Goal: Task Accomplishment & Management: Use online tool/utility

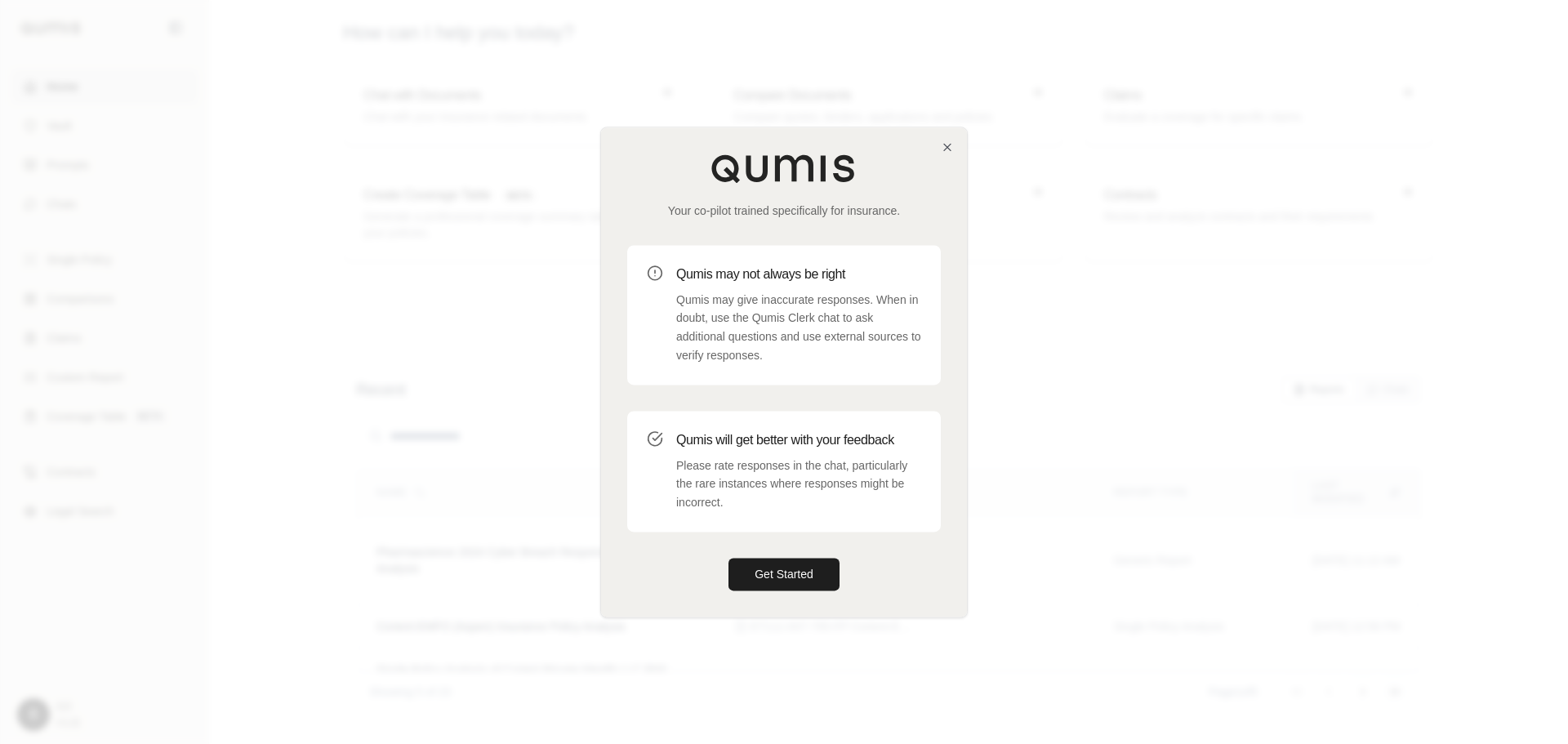
click at [753, 576] on button "Get Started" at bounding box center [784, 574] width 111 height 33
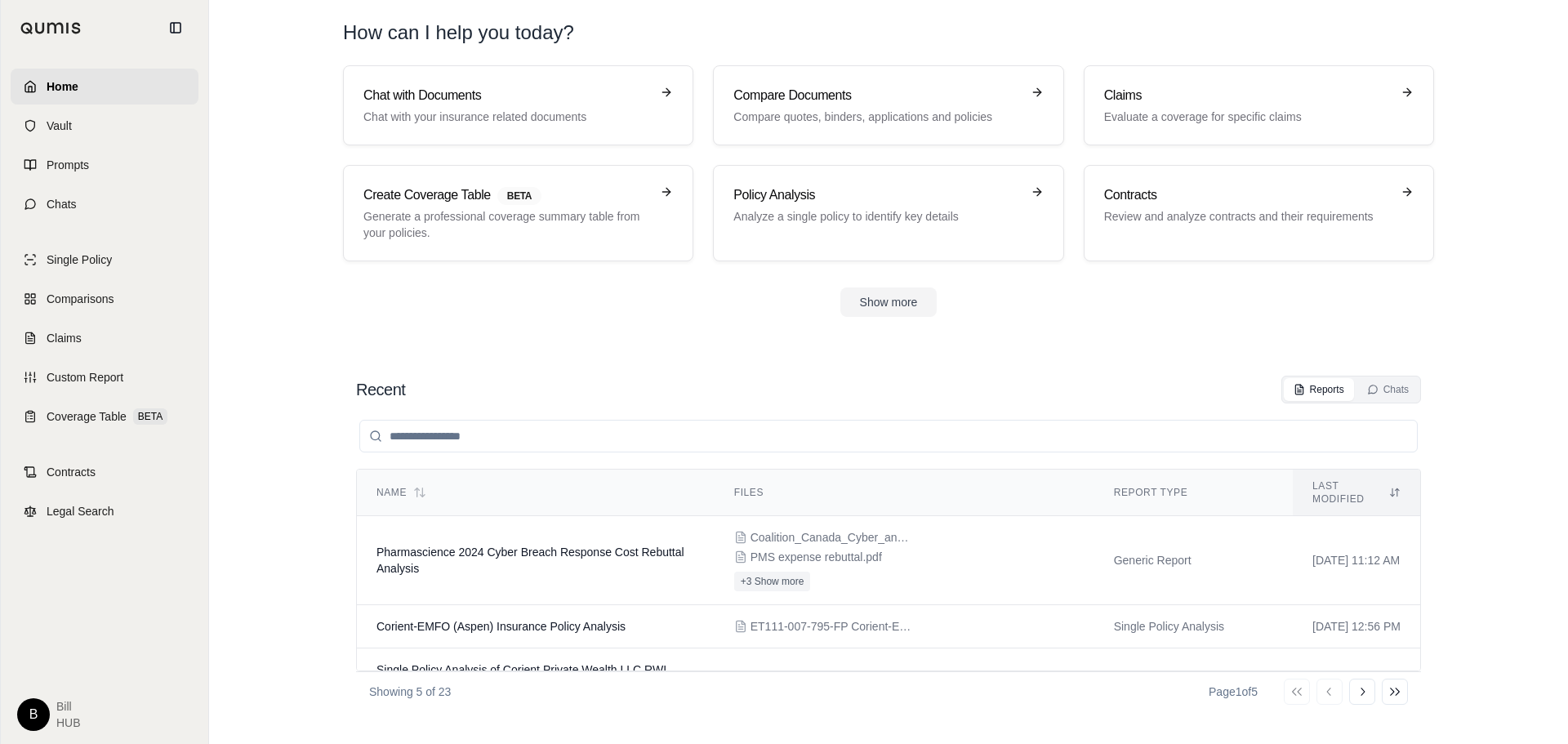
click at [56, 351] on link "Claims" at bounding box center [104, 339] width 188 height 36
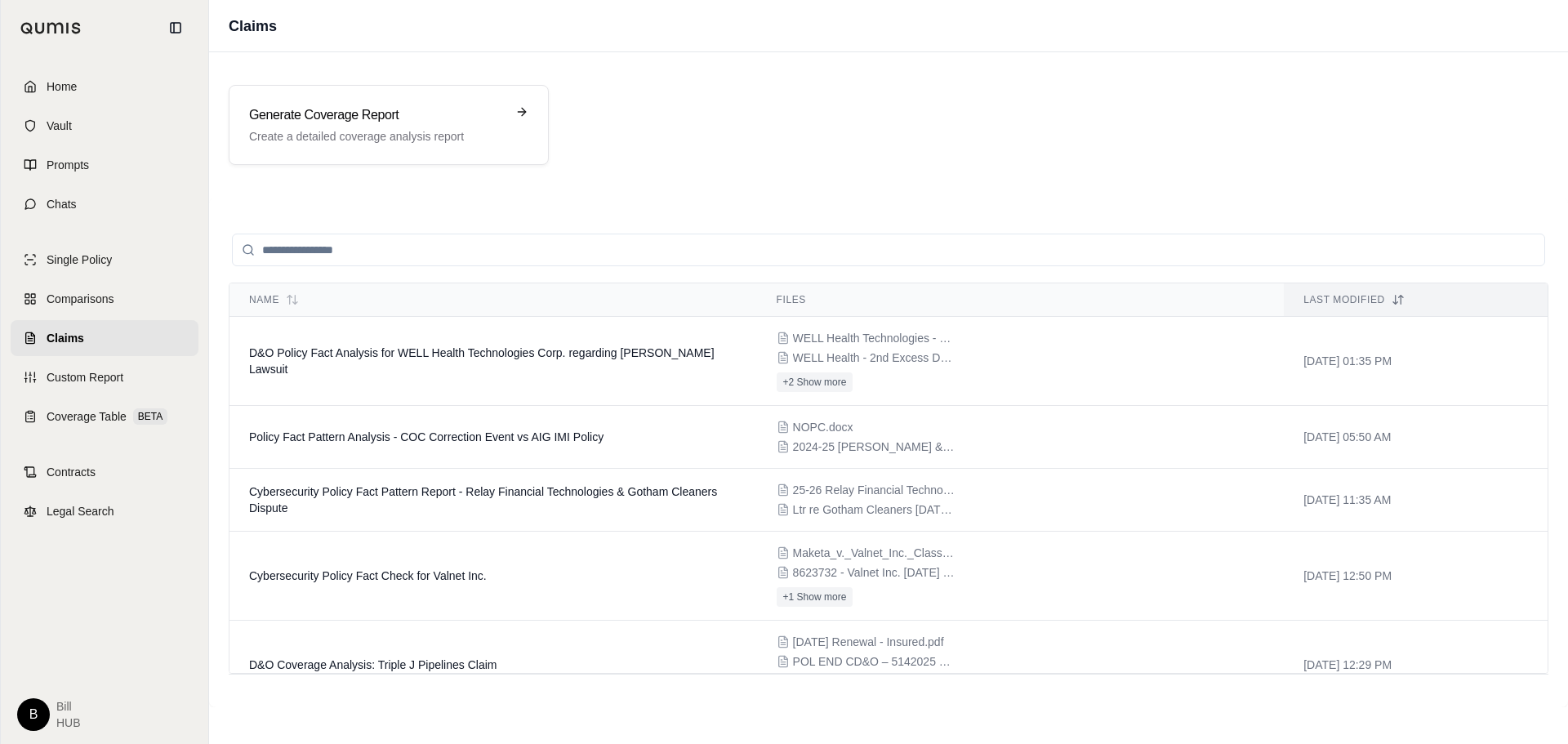
click at [372, 153] on div "Generate Coverage Report Create a detailed coverage analysis report" at bounding box center [389, 124] width 321 height 80
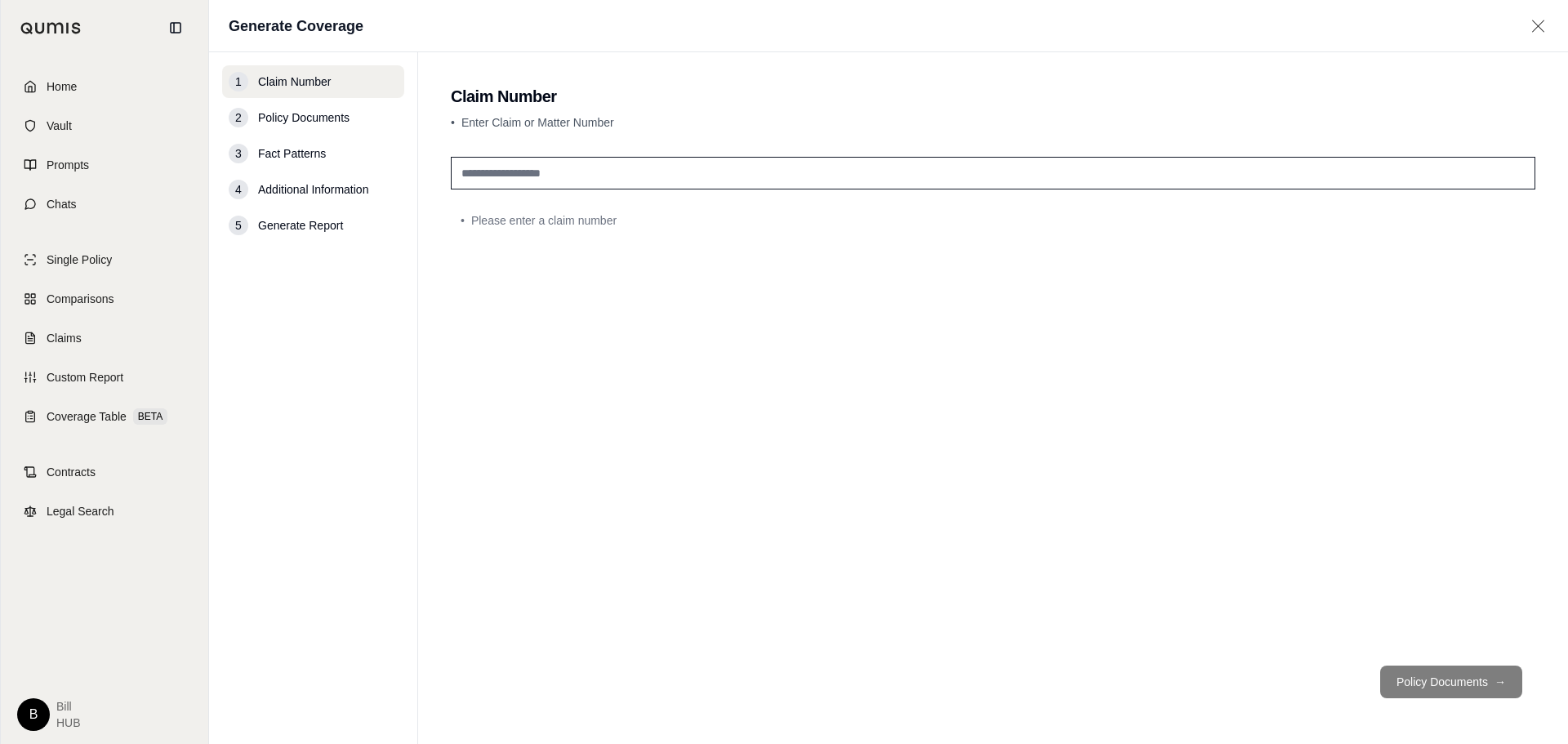
click at [534, 175] on input "text" at bounding box center [993, 173] width 1084 height 33
type input "**********"
click at [1475, 672] on button "Policy Documents →" at bounding box center [1451, 682] width 142 height 33
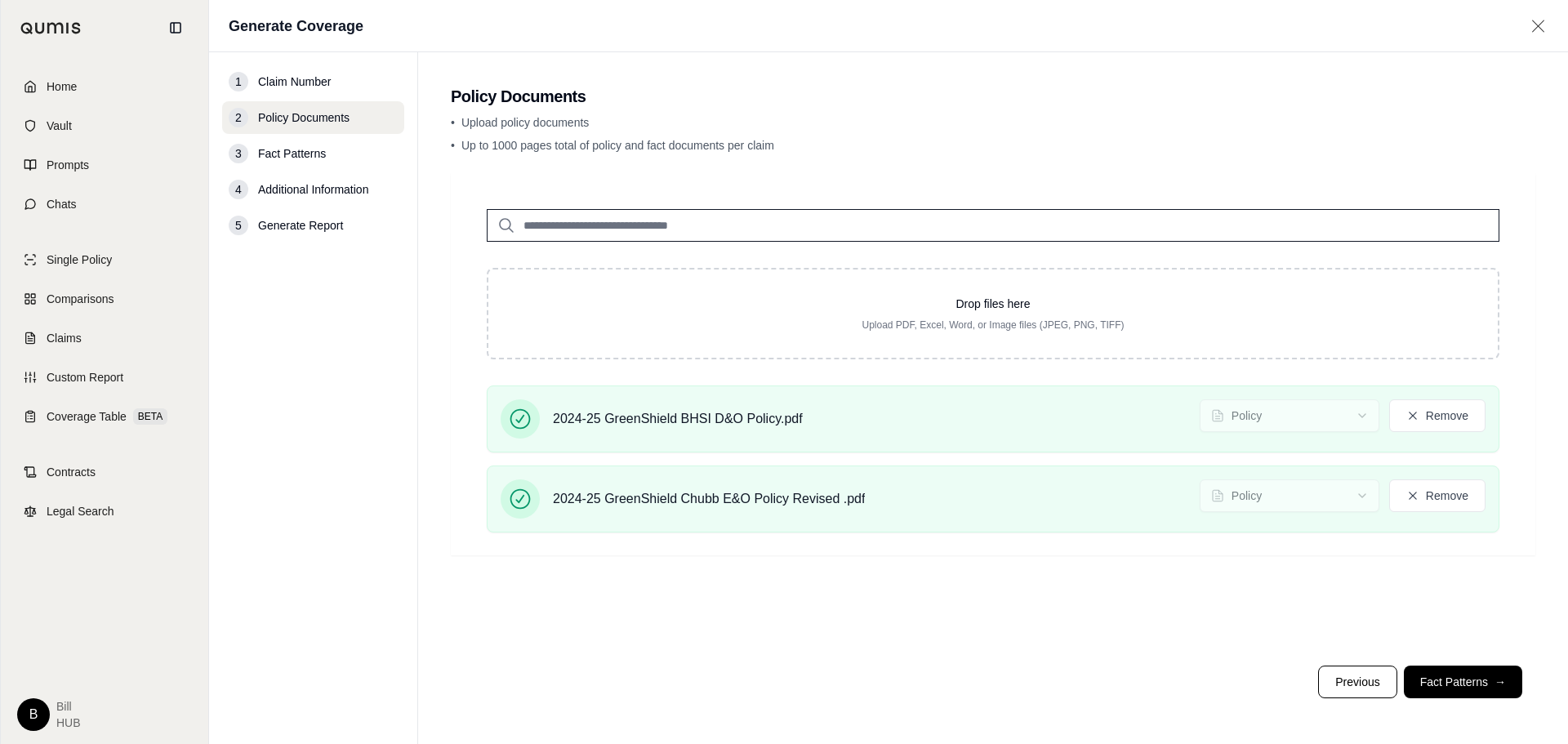
click at [1467, 681] on button "Fact Patterns →" at bounding box center [1463, 682] width 118 height 33
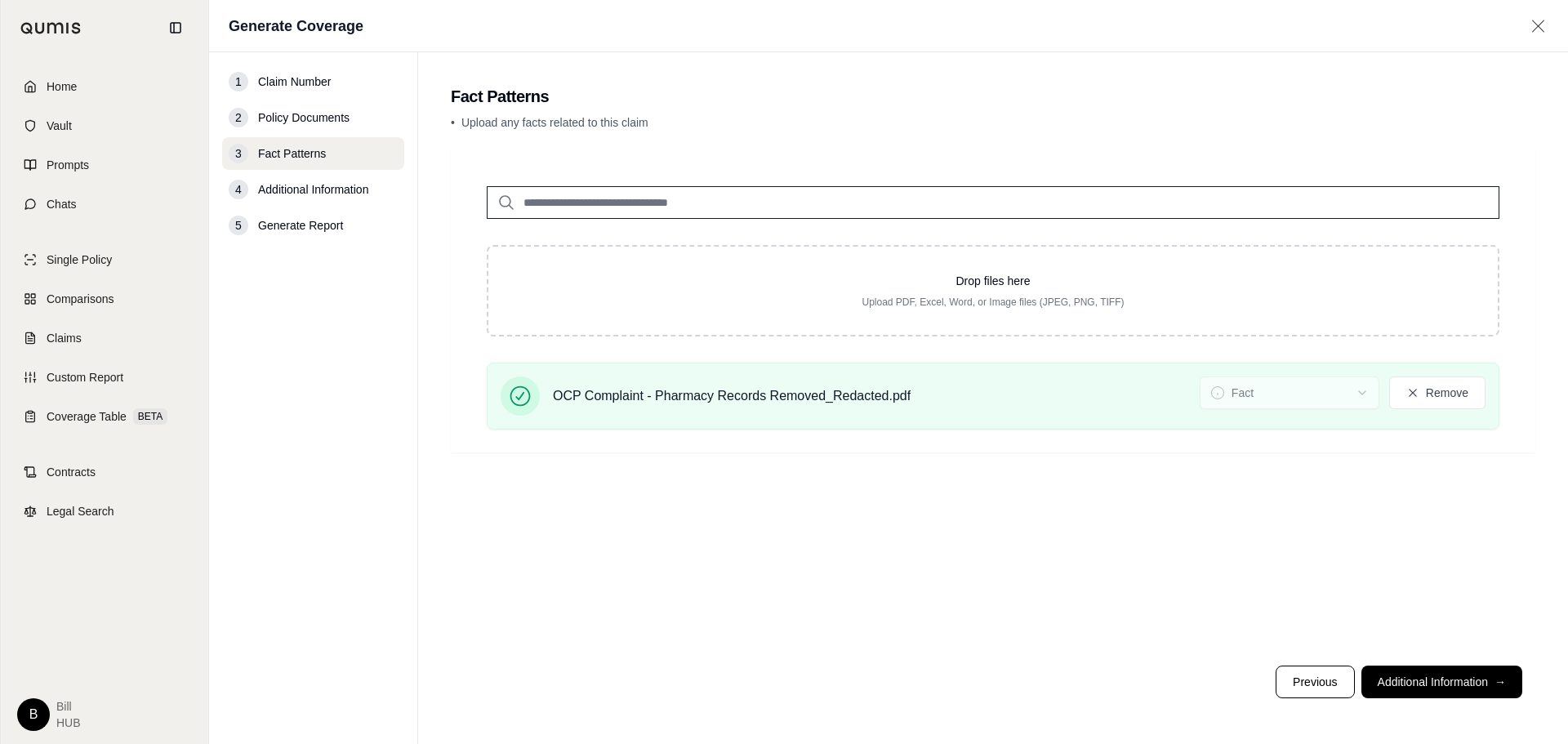
click at [1412, 688] on button "Additional Information →" at bounding box center [1442, 682] width 161 height 33
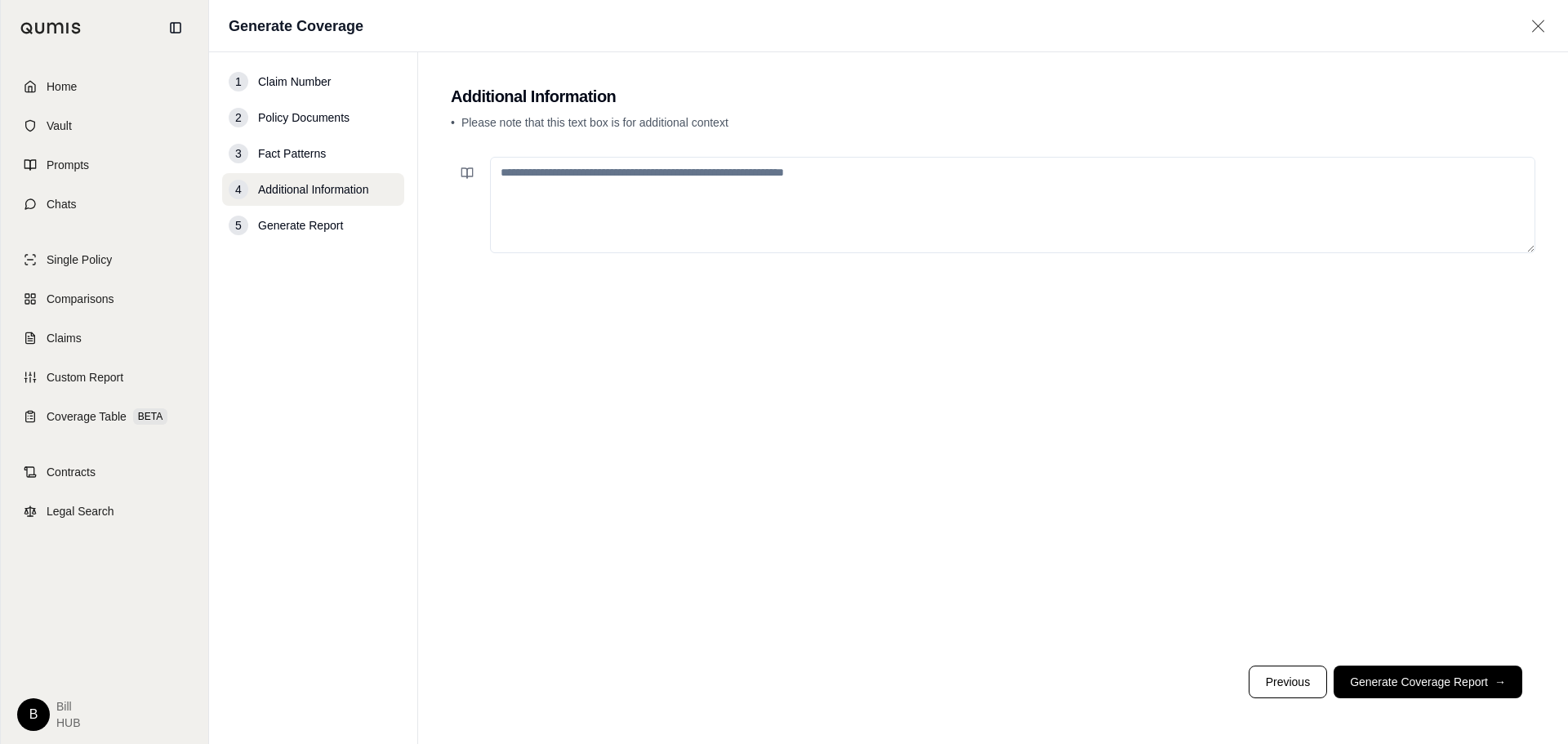
click at [1402, 686] on button "Generate Coverage Report →" at bounding box center [1428, 682] width 189 height 33
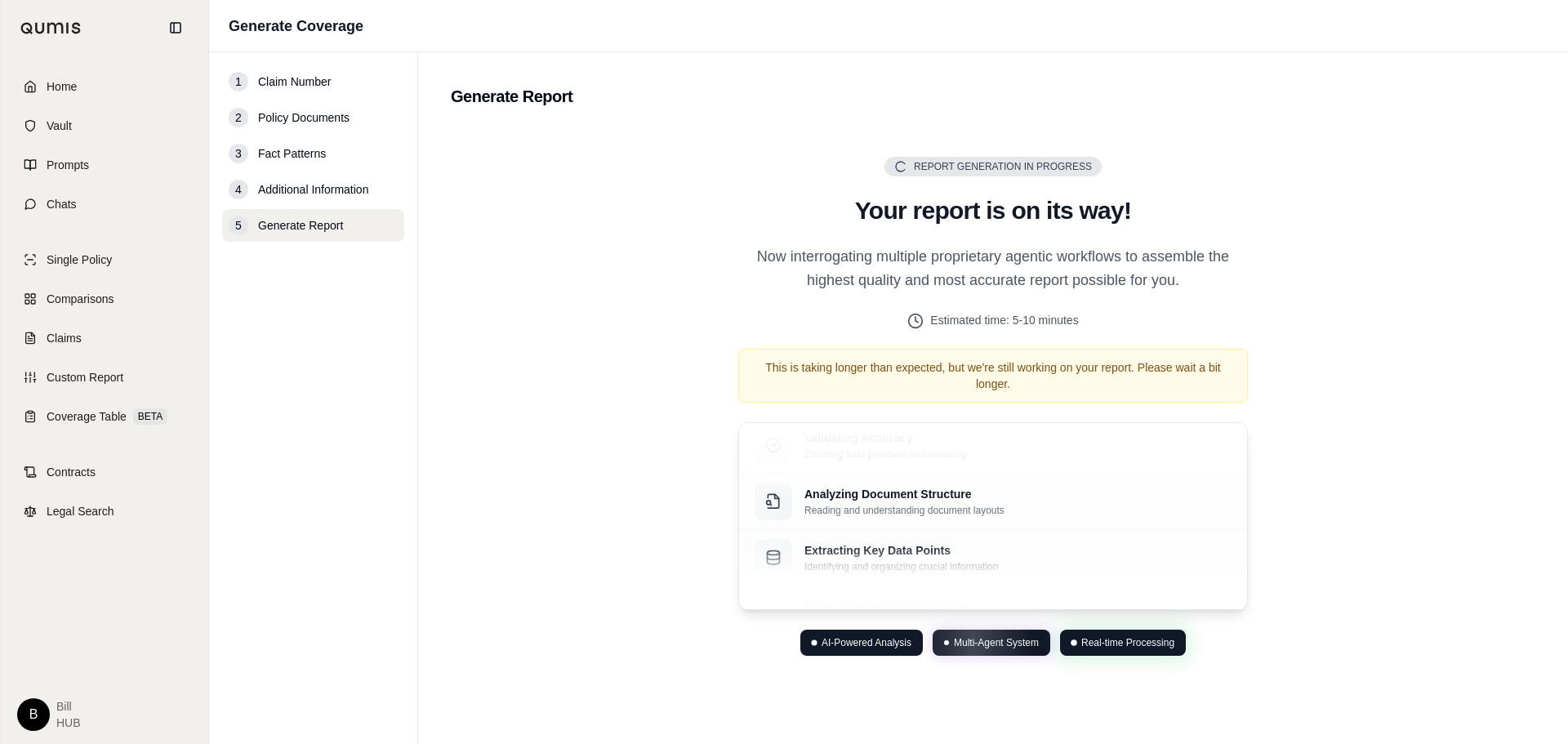
click at [1463, 393] on div "Report Generation in Progress Generating Report Your report is on its way! Now …" at bounding box center [993, 406] width 1084 height 558
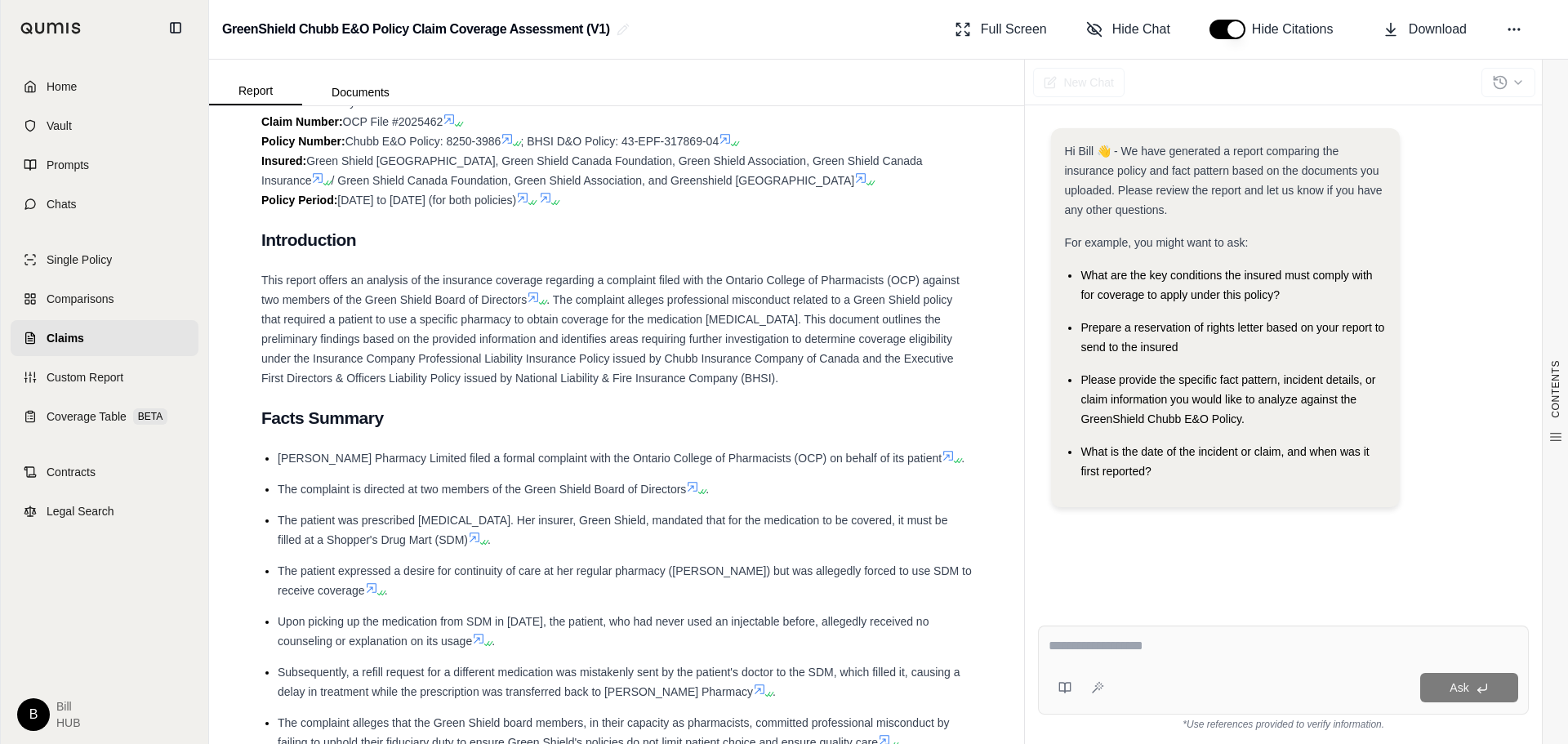
scroll to position [817, 0]
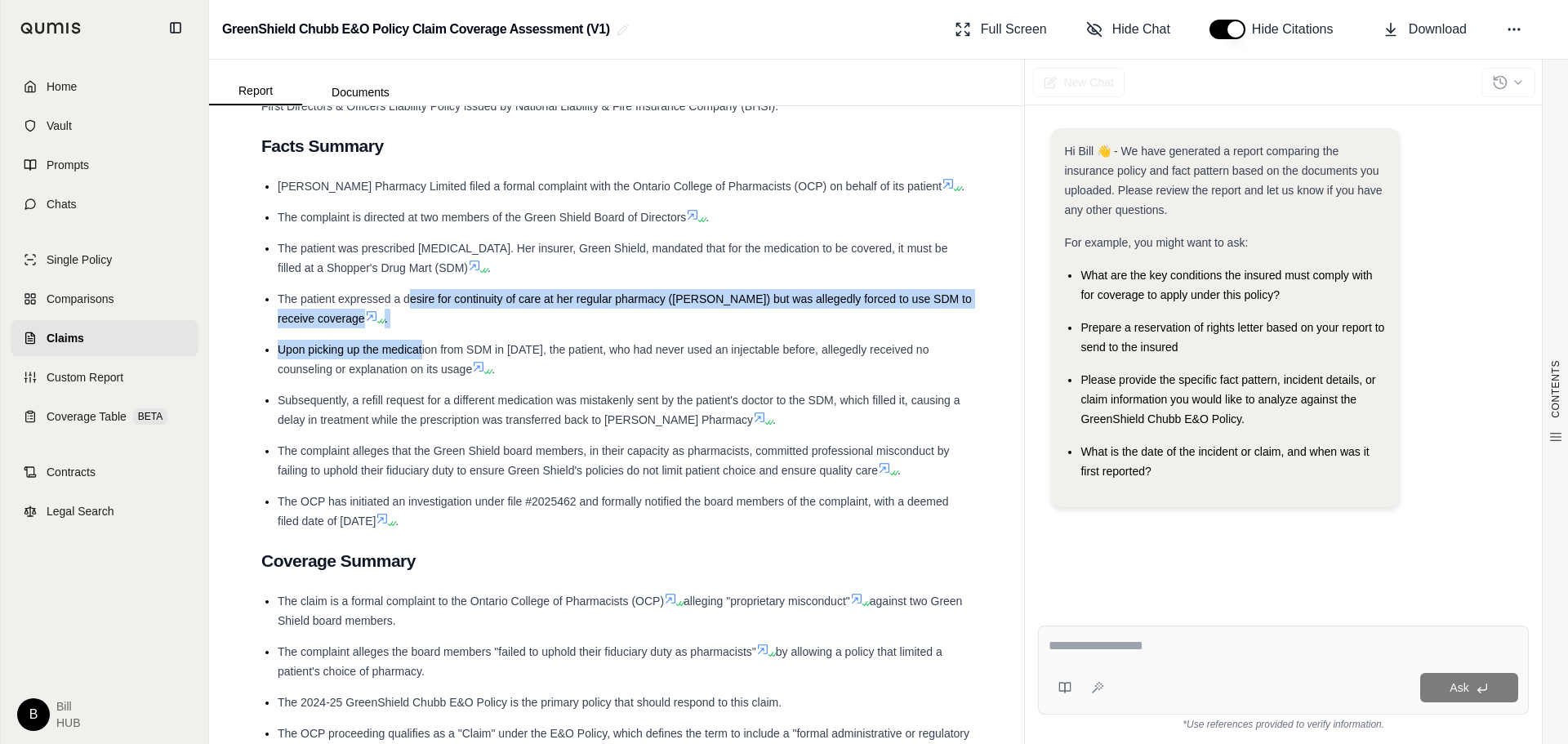
drag, startPoint x: 411, startPoint y: 306, endPoint x: 423, endPoint y: 342, distance: 37.9
click at [423, 342] on ul "[PERSON_NAME] Pharmacy Limited filed a formal complaint with the Ontario Colleg…" at bounding box center [616, 354] width 711 height 355
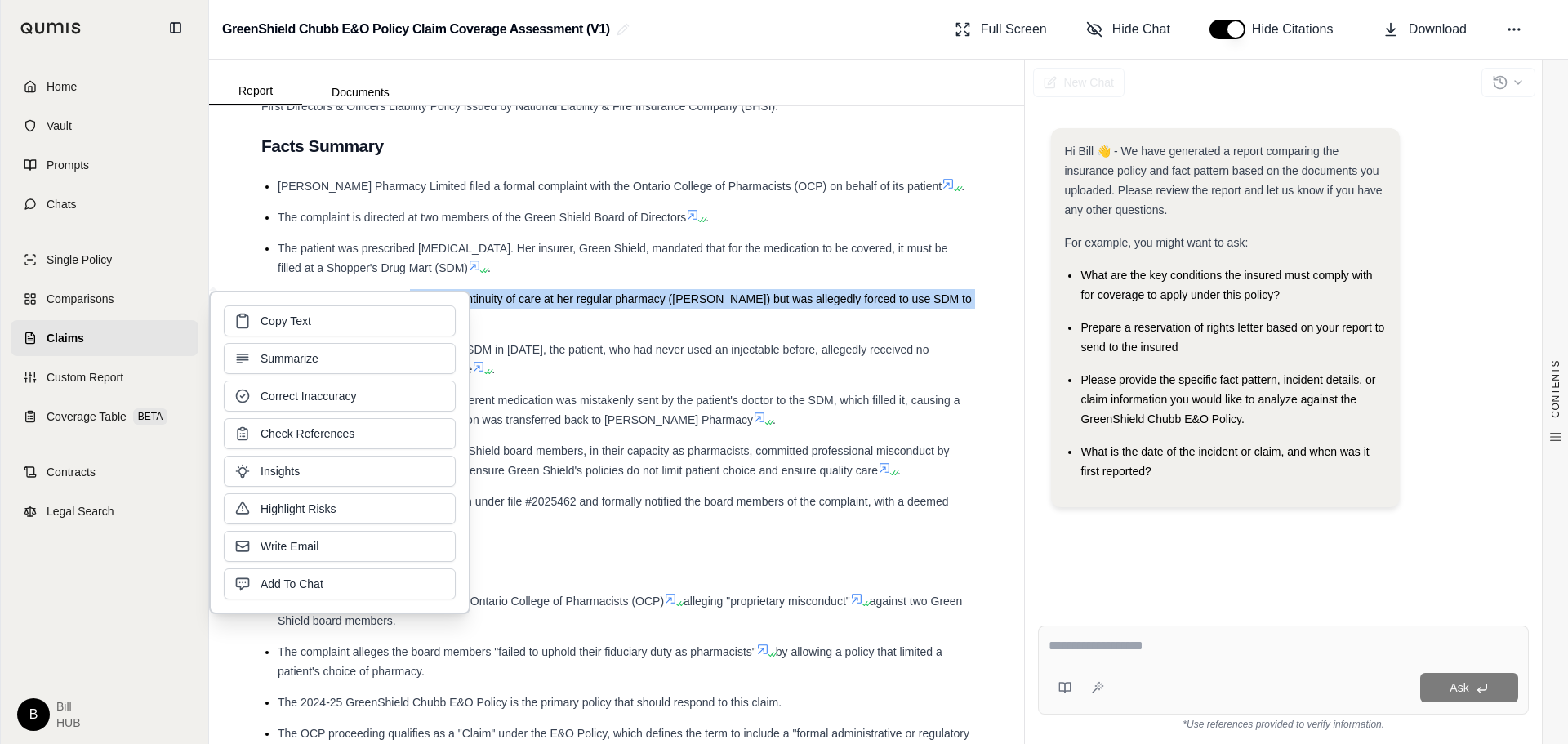
click at [421, 348] on button "Summarize" at bounding box center [339, 358] width 232 height 31
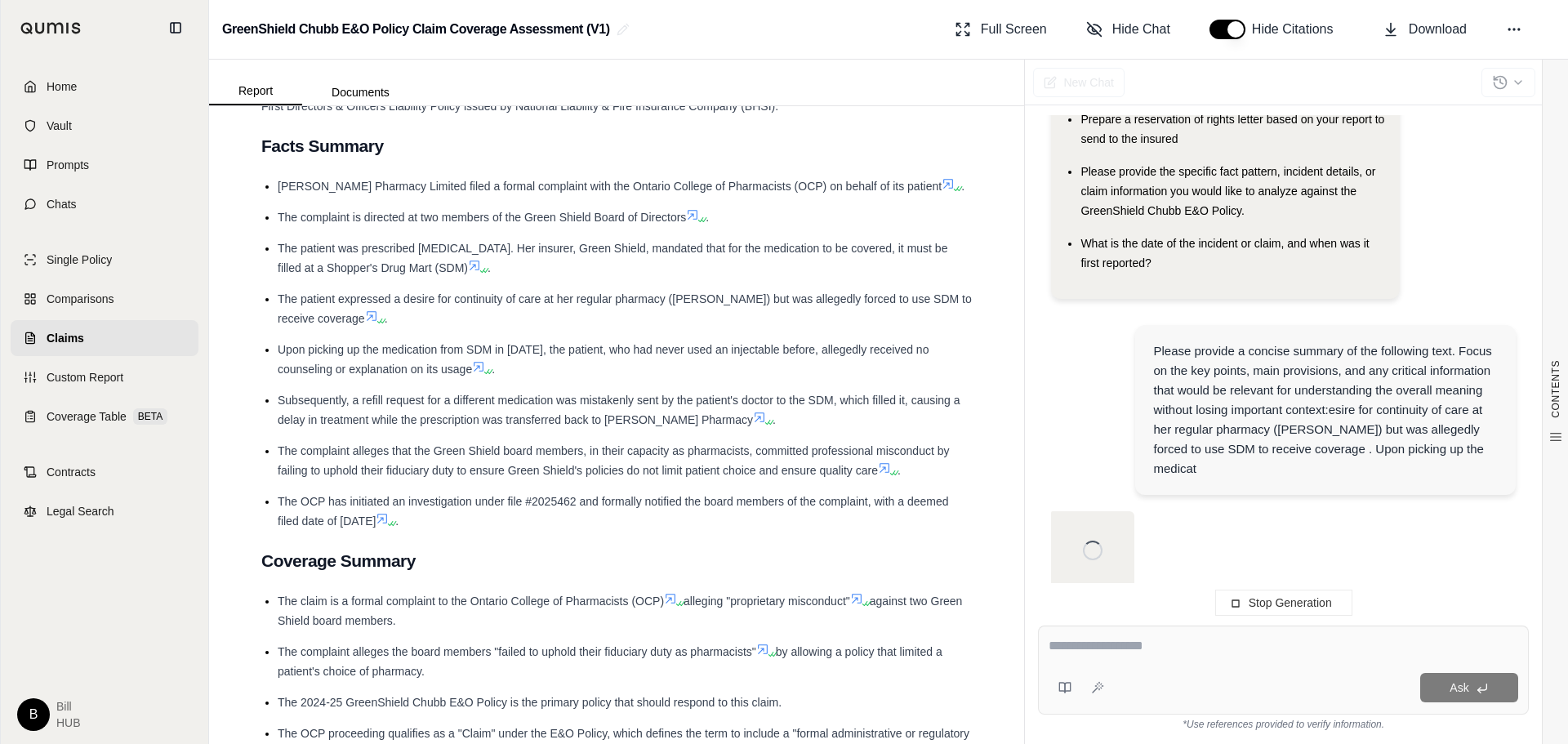
click at [582, 308] on li "The patient expressed a desire for continuity of care at her regular pharmacy (…" at bounding box center [625, 309] width 694 height 39
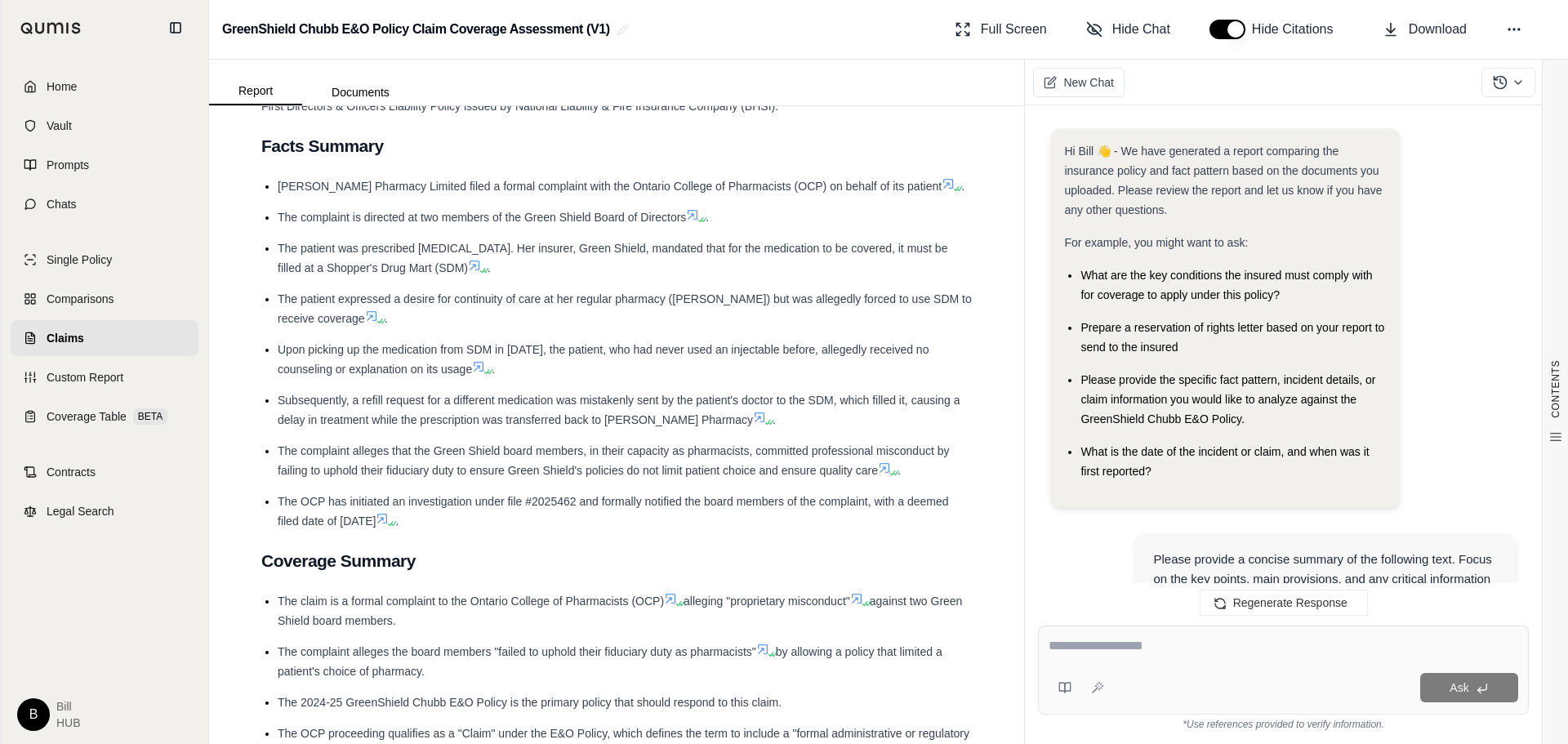
scroll to position [1840, 0]
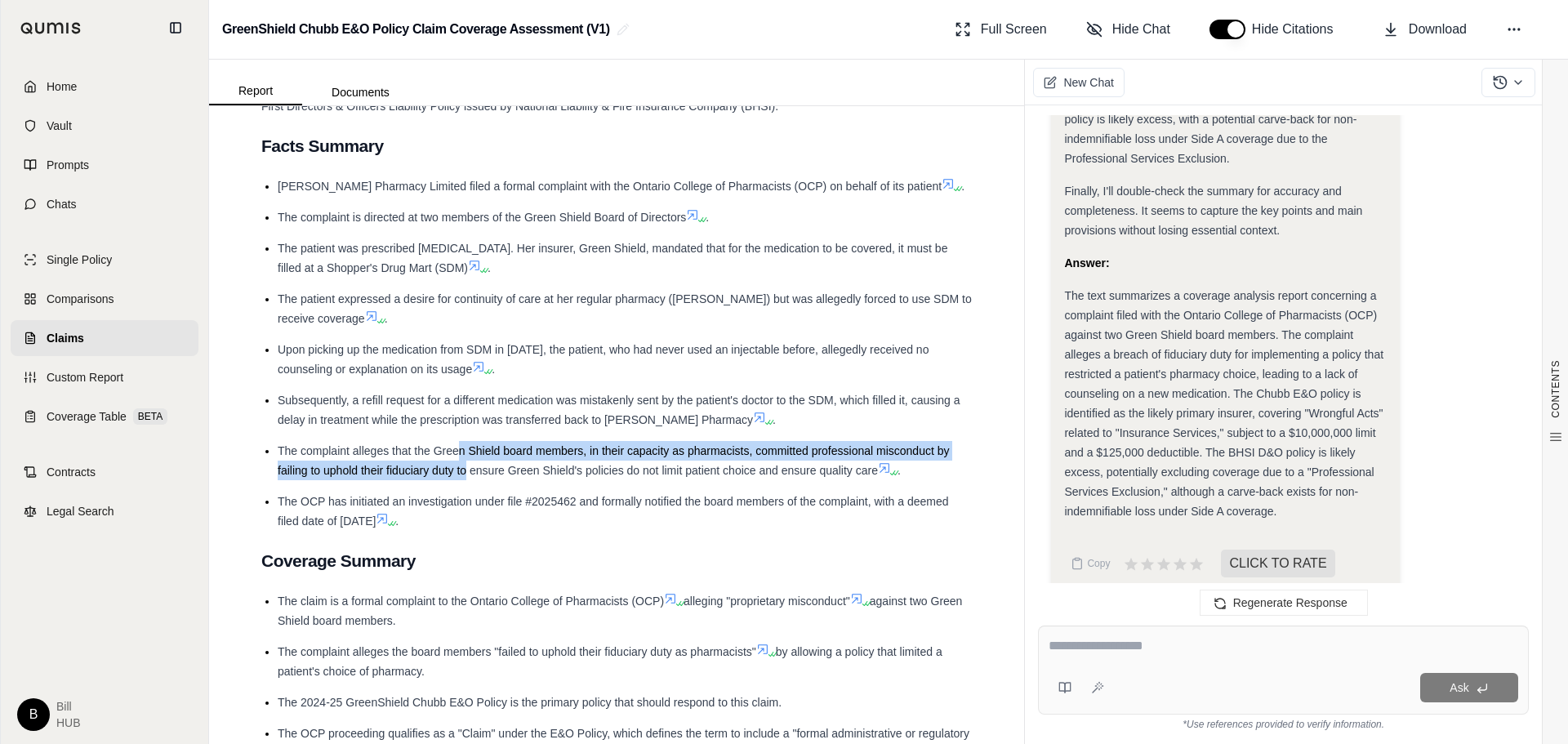
drag, startPoint x: 457, startPoint y: 452, endPoint x: 466, endPoint y: 472, distance: 21.9
click at [466, 472] on span "The complaint alleges that the Green Shield board members, in their capacity as…" at bounding box center [614, 460] width 672 height 33
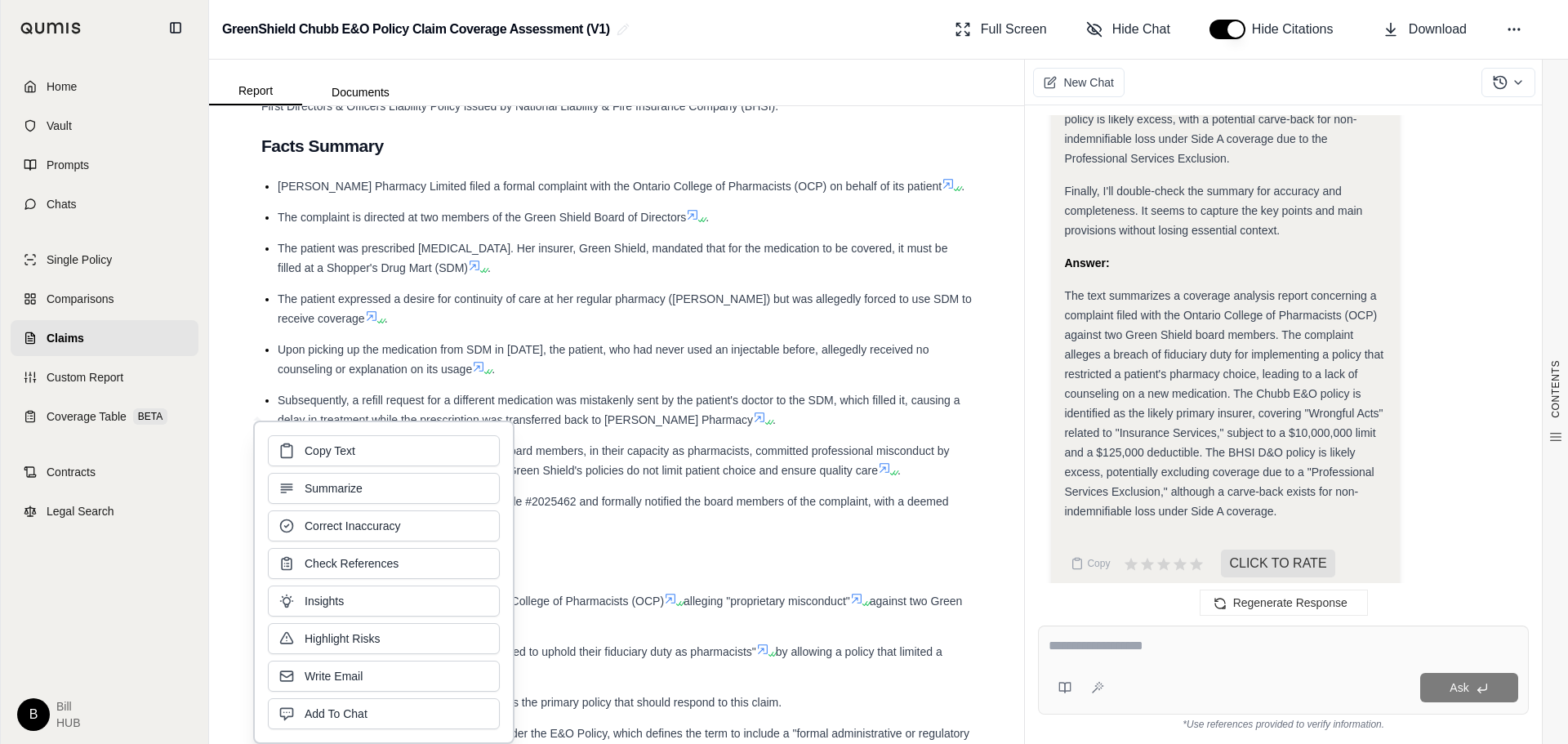
click at [621, 481] on ul "[PERSON_NAME] Pharmacy Limited filed a formal complaint with the Ontario Colleg…" at bounding box center [616, 354] width 711 height 355
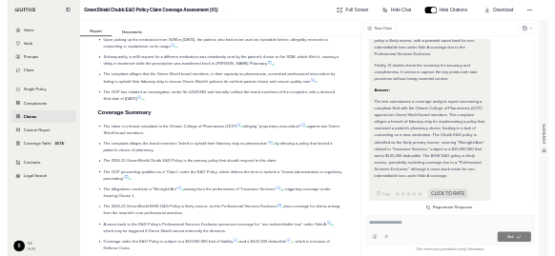
scroll to position [1270, 0]
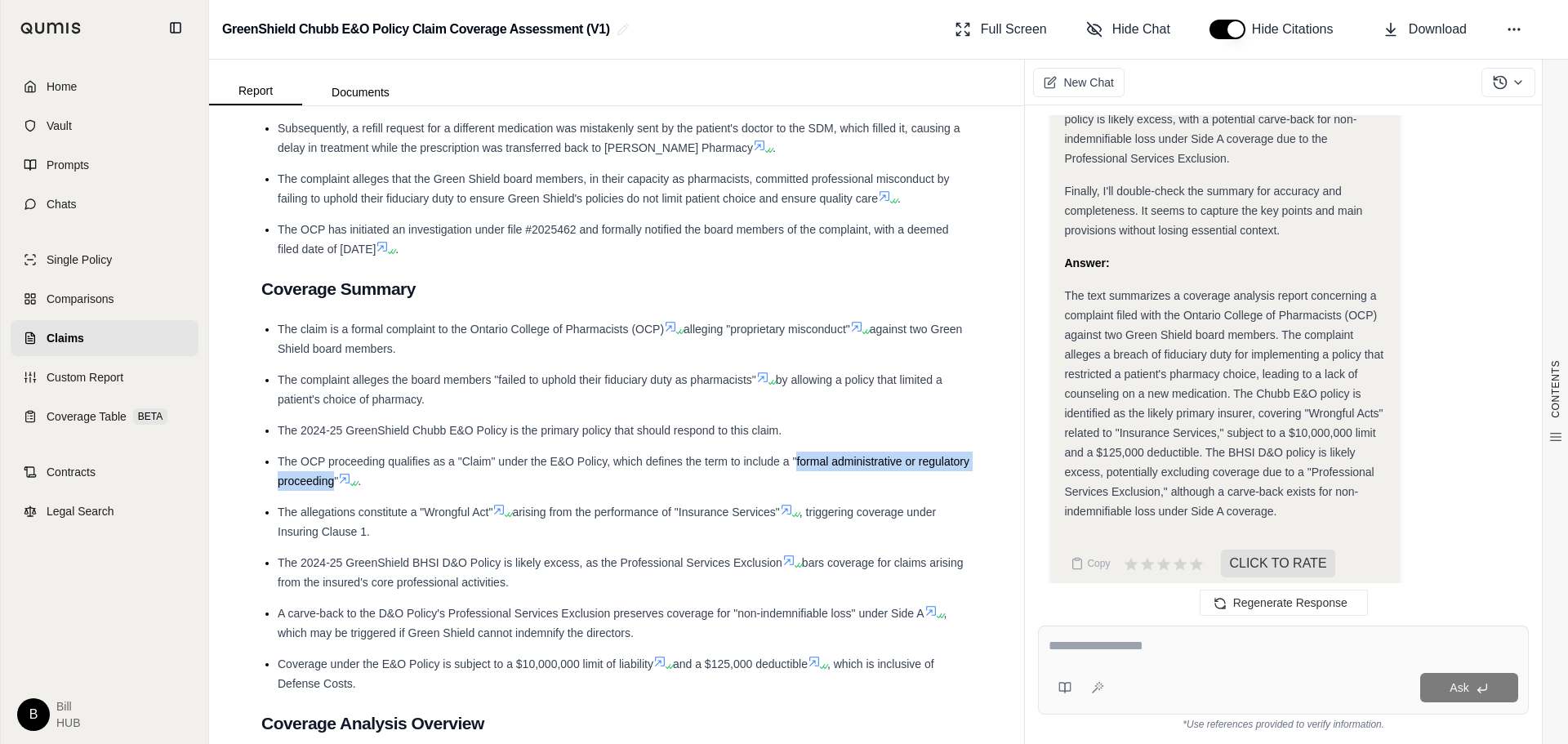
drag, startPoint x: 796, startPoint y: 462, endPoint x: 387, endPoint y: 480, distance: 409.4
click at [387, 480] on span "The OCP proceeding qualifies as a "Claim" under the E&O Policy, which defines t…" at bounding box center [623, 471] width 692 height 33
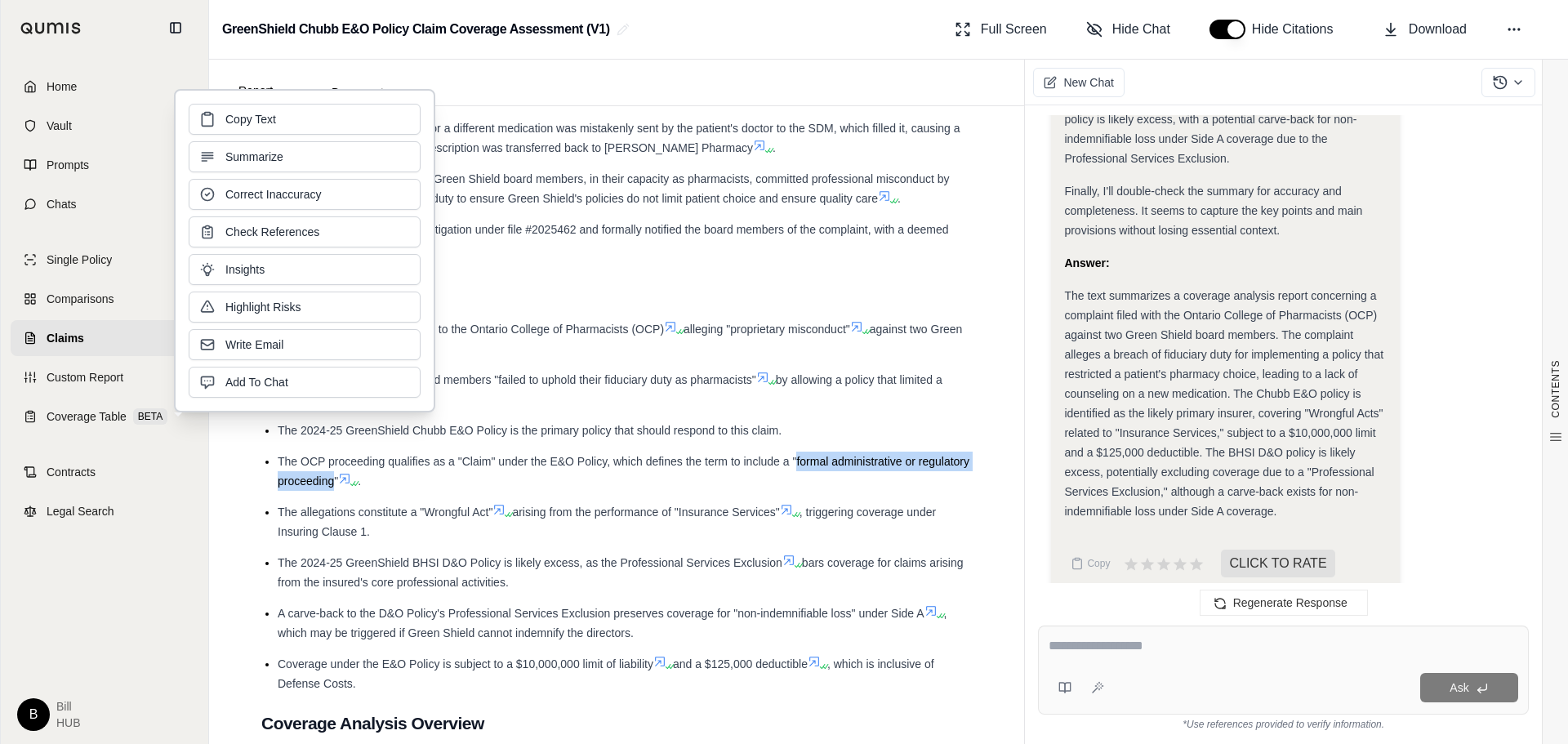
copy span "formal administrative or regulatory proceeding"
click at [640, 203] on span "The complaint alleges that the Green Shield board members, in their capacity as…" at bounding box center [614, 189] width 672 height 33
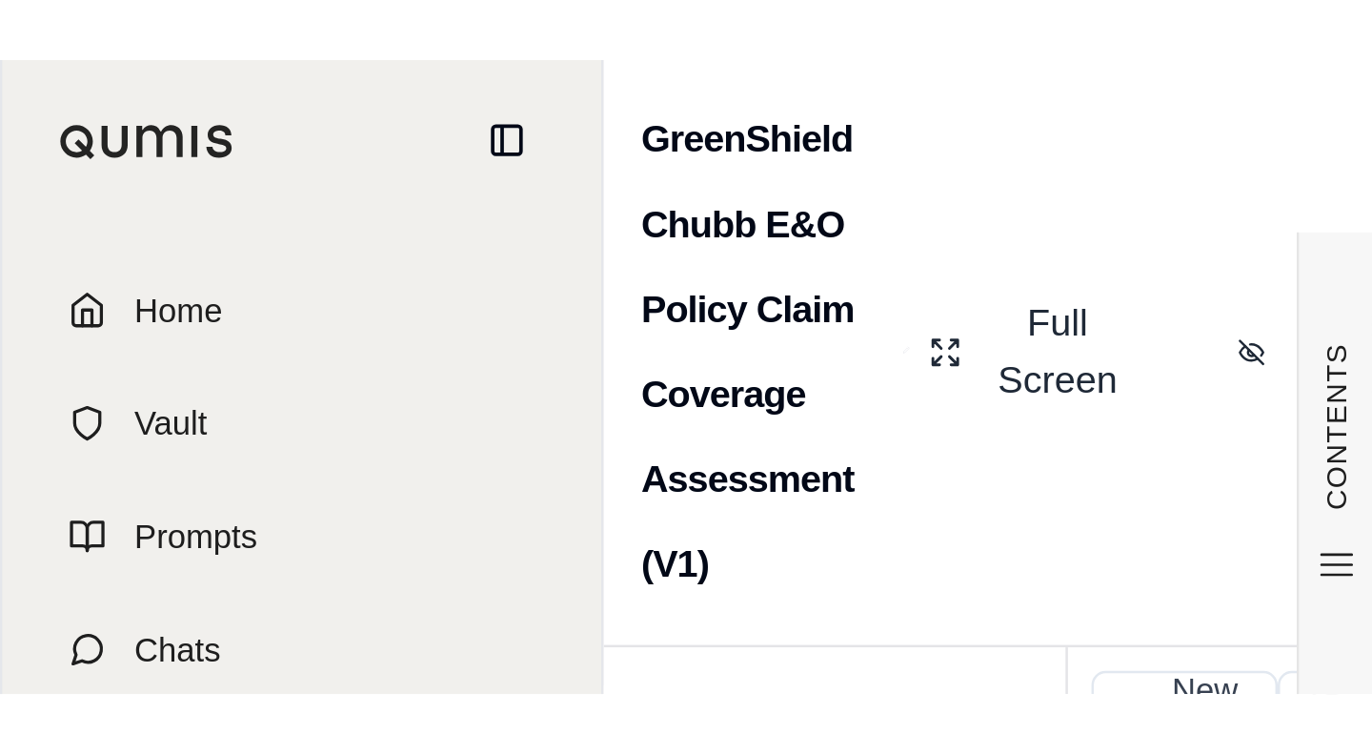
scroll to position [1522, 0]
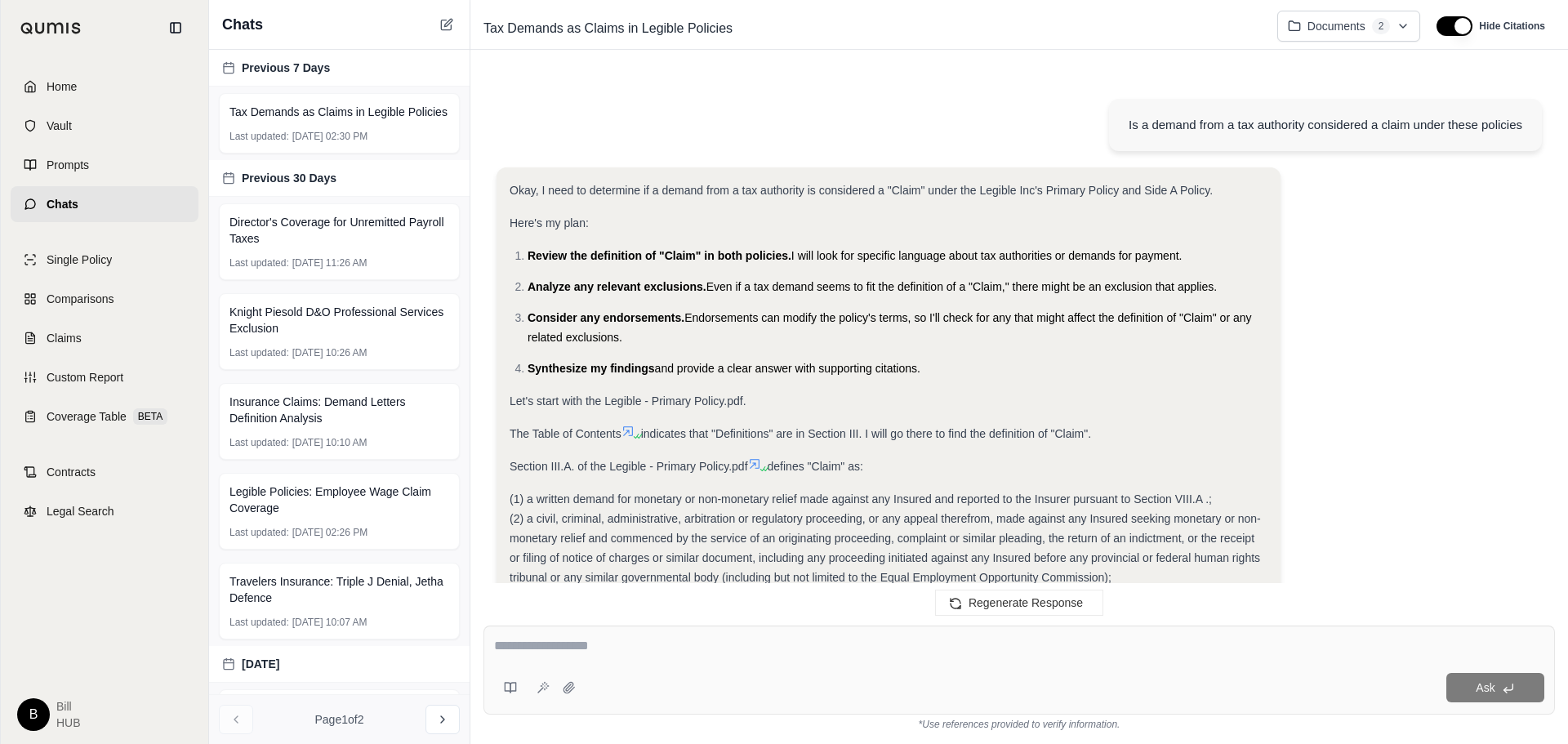
scroll to position [3144, 0]
